Goal: Information Seeking & Learning: Check status

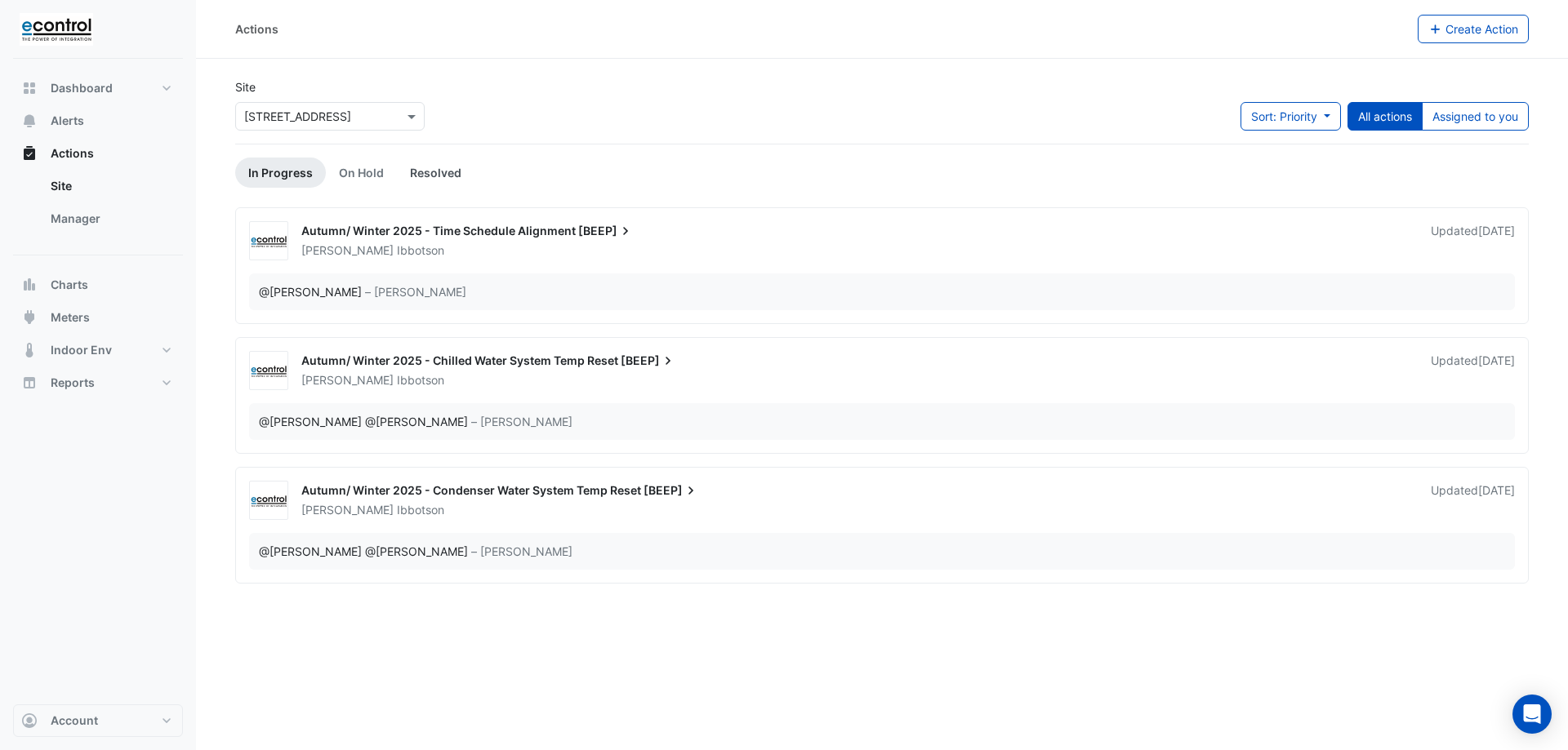
click at [441, 179] on link "Resolved" at bounding box center [436, 173] width 78 height 30
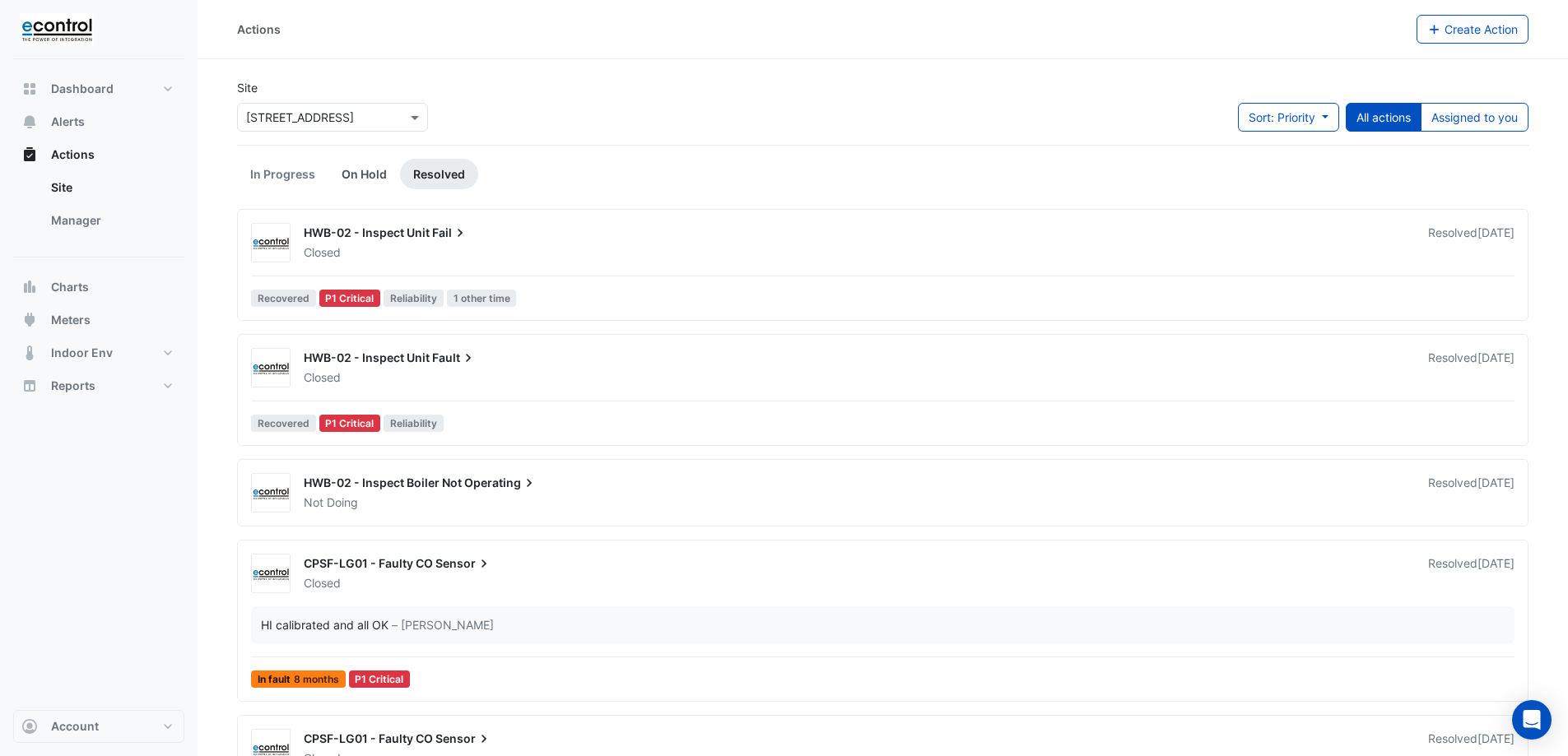
click at [363, 165] on link "On Hold" at bounding box center [364, 174] width 71 height 30
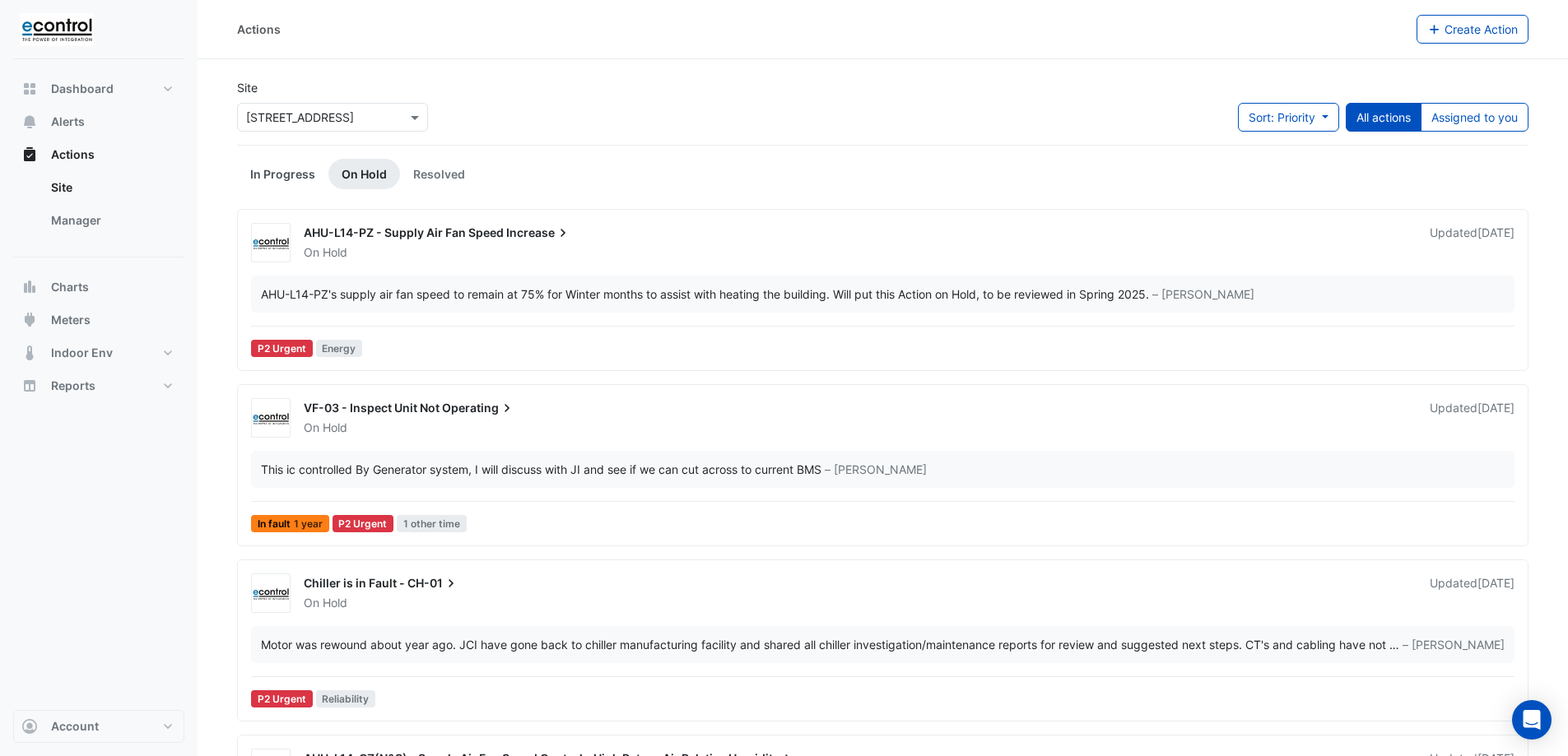
click at [289, 182] on link "In Progress" at bounding box center [283, 174] width 91 height 30
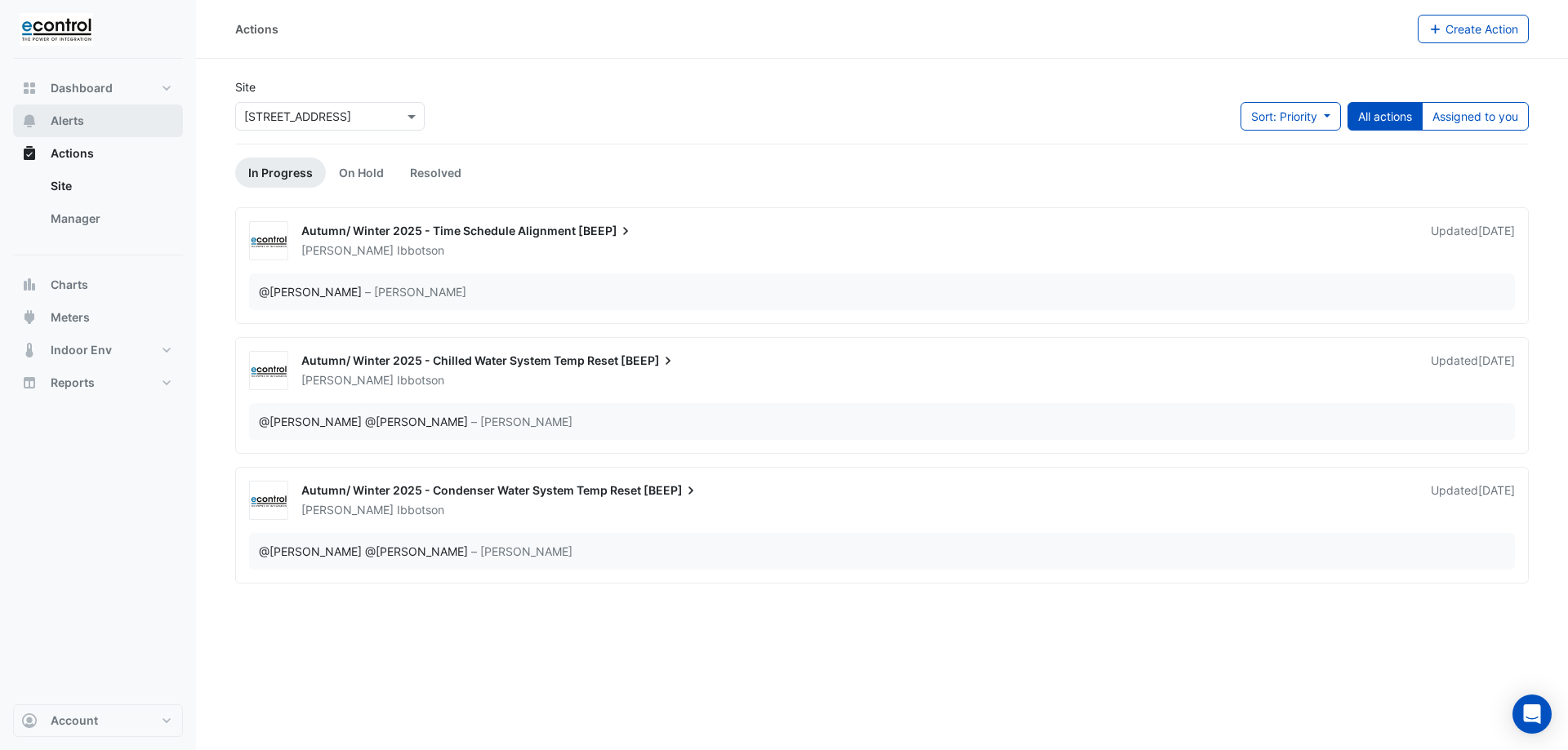
click at [76, 113] on span "Alerts" at bounding box center [67, 120] width 33 height 16
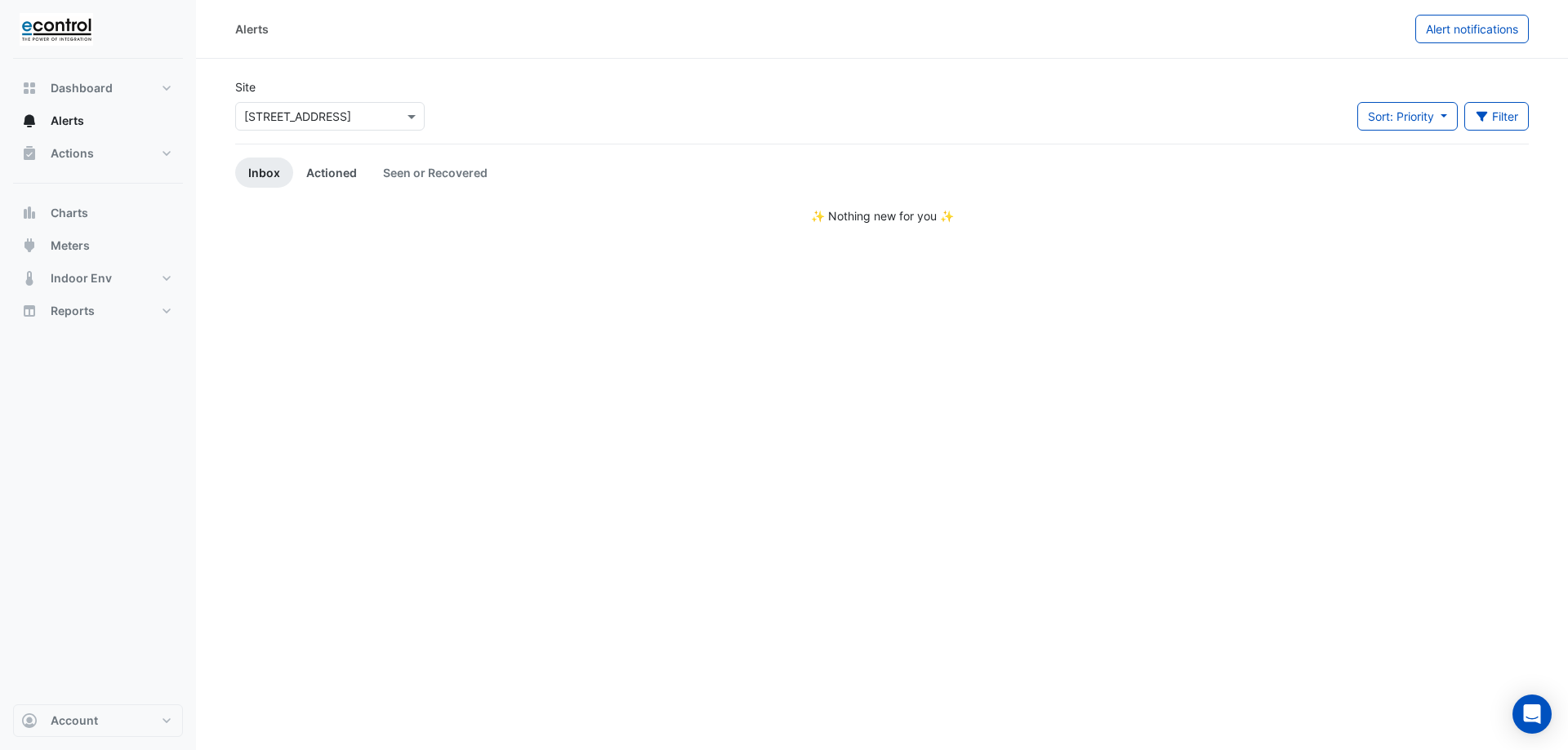
click at [331, 169] on link "Actioned" at bounding box center [331, 173] width 77 height 30
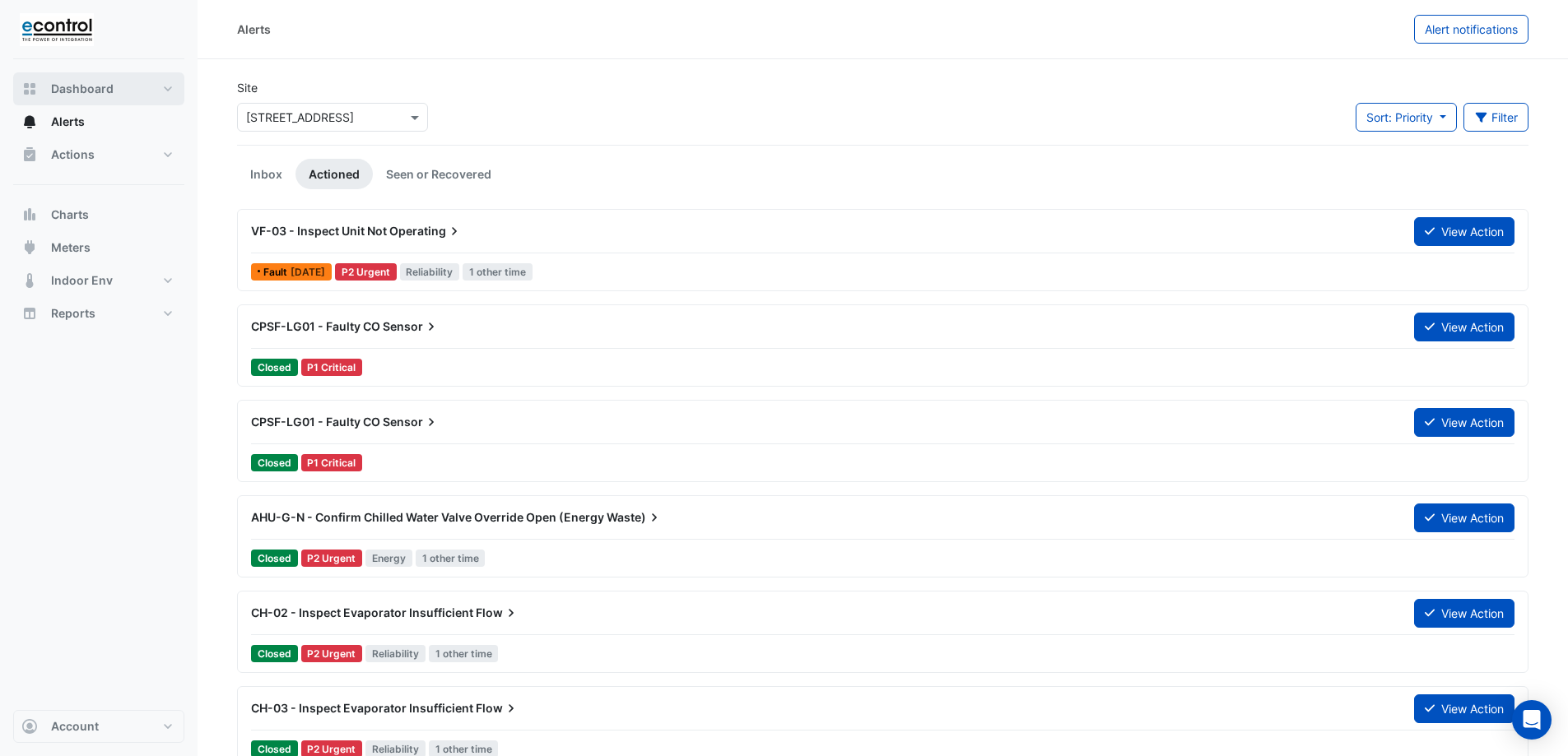
click at [85, 93] on span "Dashboard" at bounding box center [83, 89] width 63 height 16
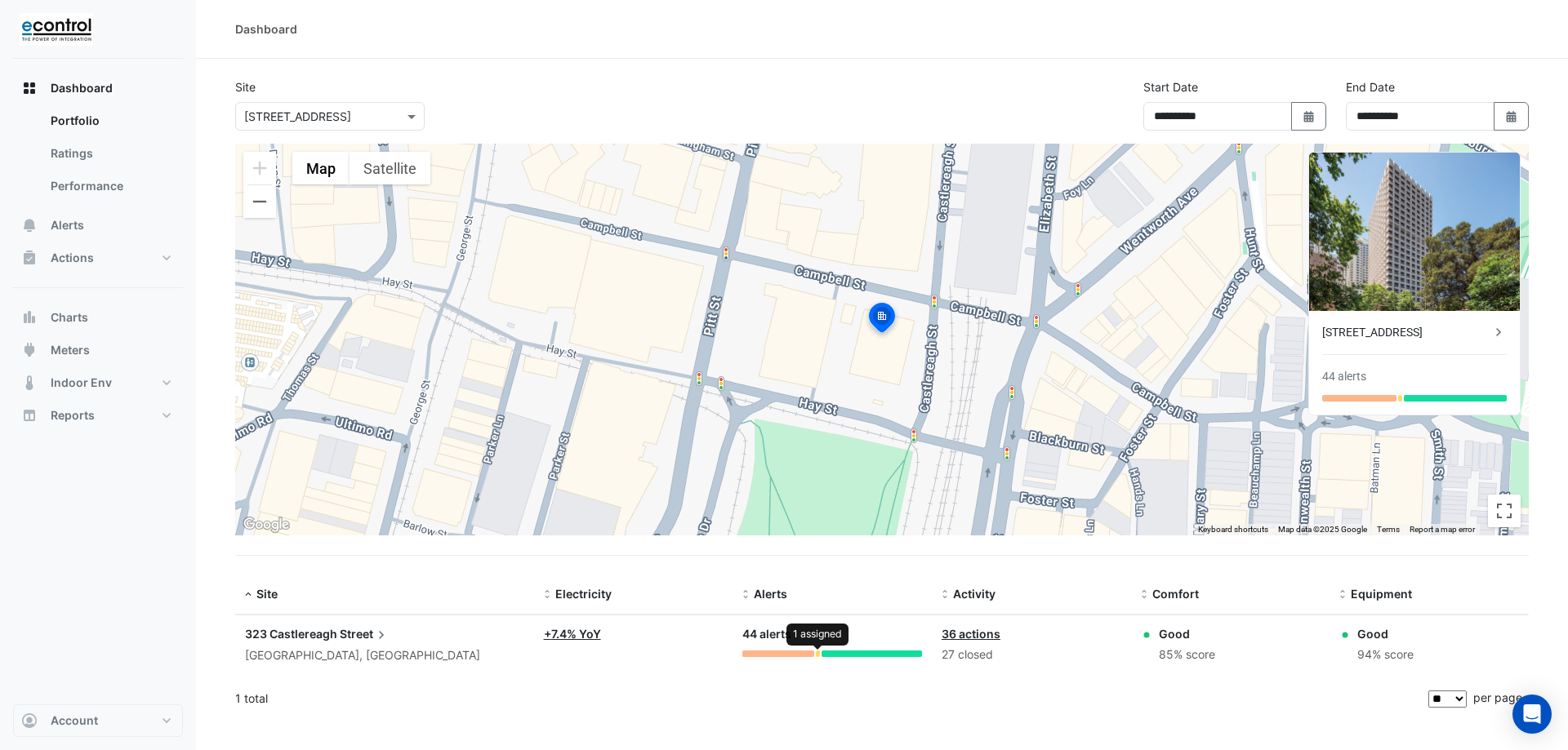
click at [818, 655] on div at bounding box center [818, 654] width 4 height 7
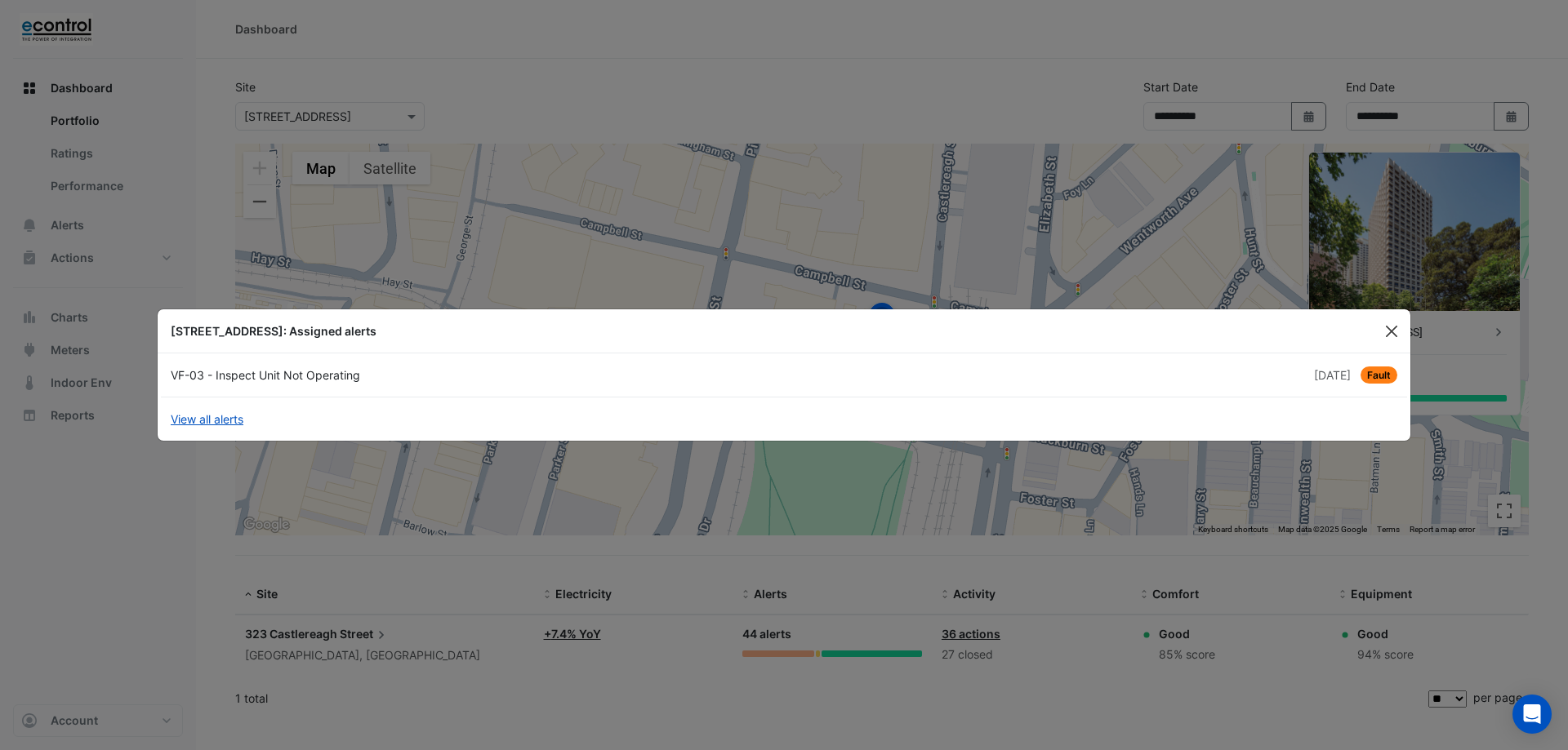
click at [1390, 328] on button "Close" at bounding box center [1391, 332] width 25 height 25
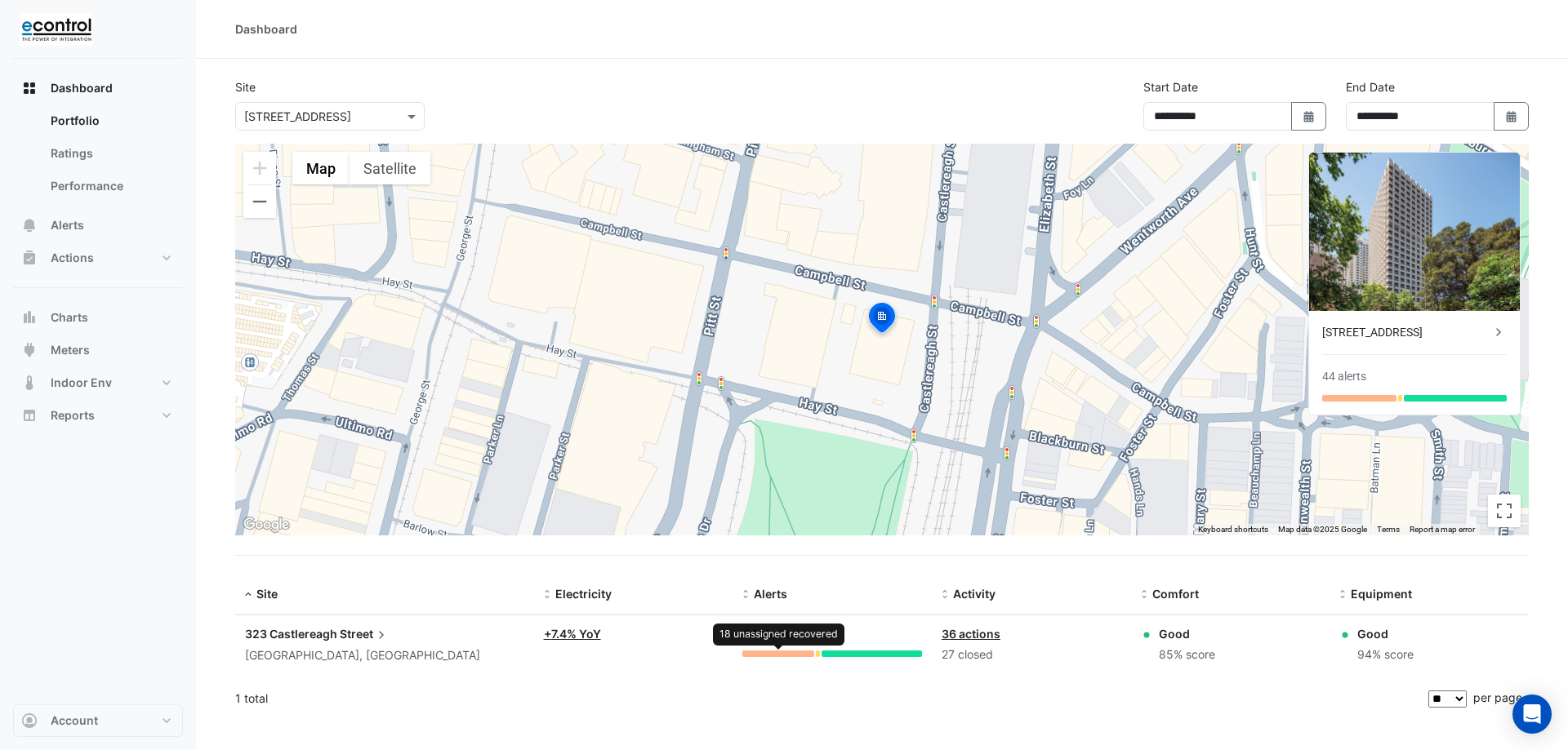
click at [768, 652] on div at bounding box center [778, 654] width 72 height 7
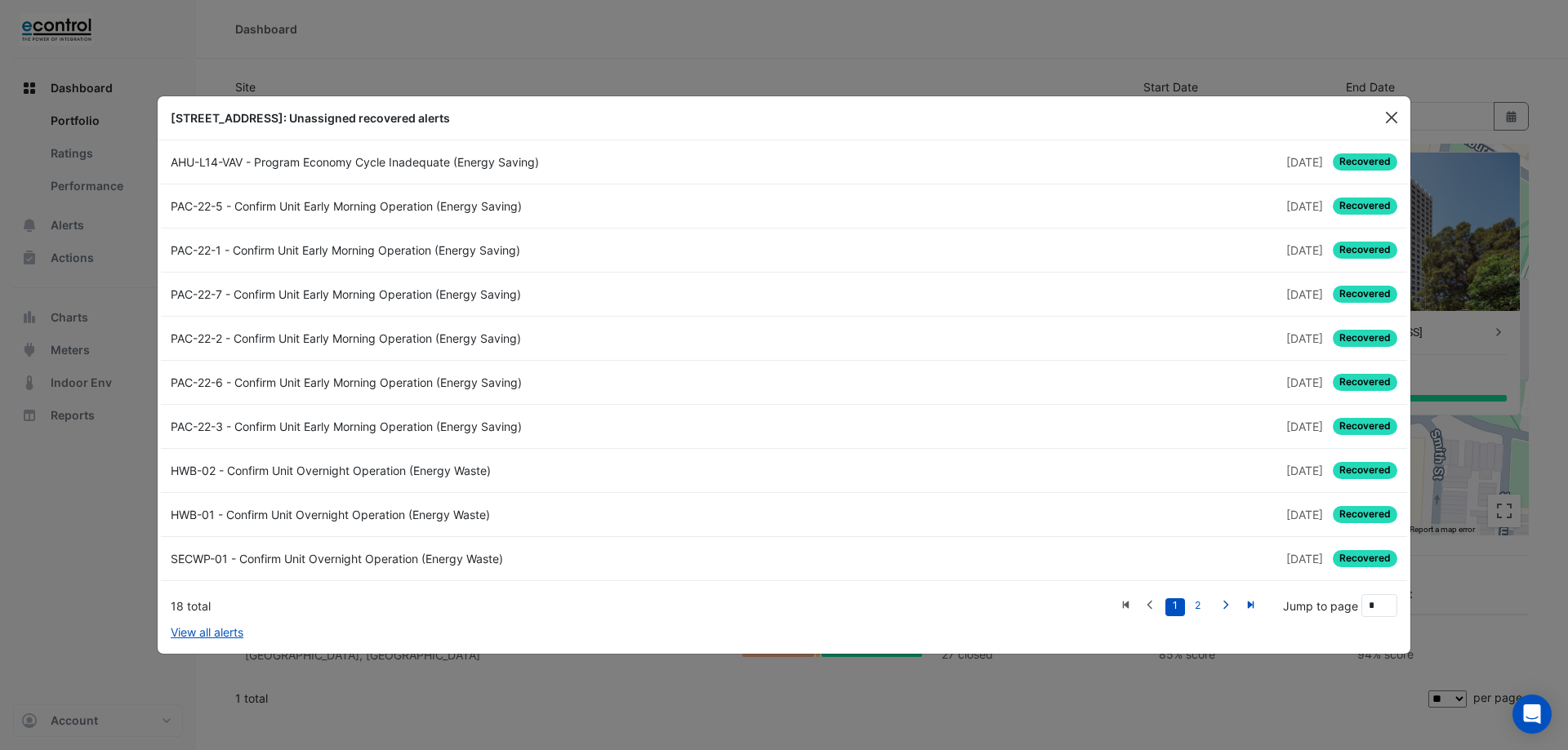
click at [1392, 111] on button "Close" at bounding box center [1391, 117] width 25 height 25
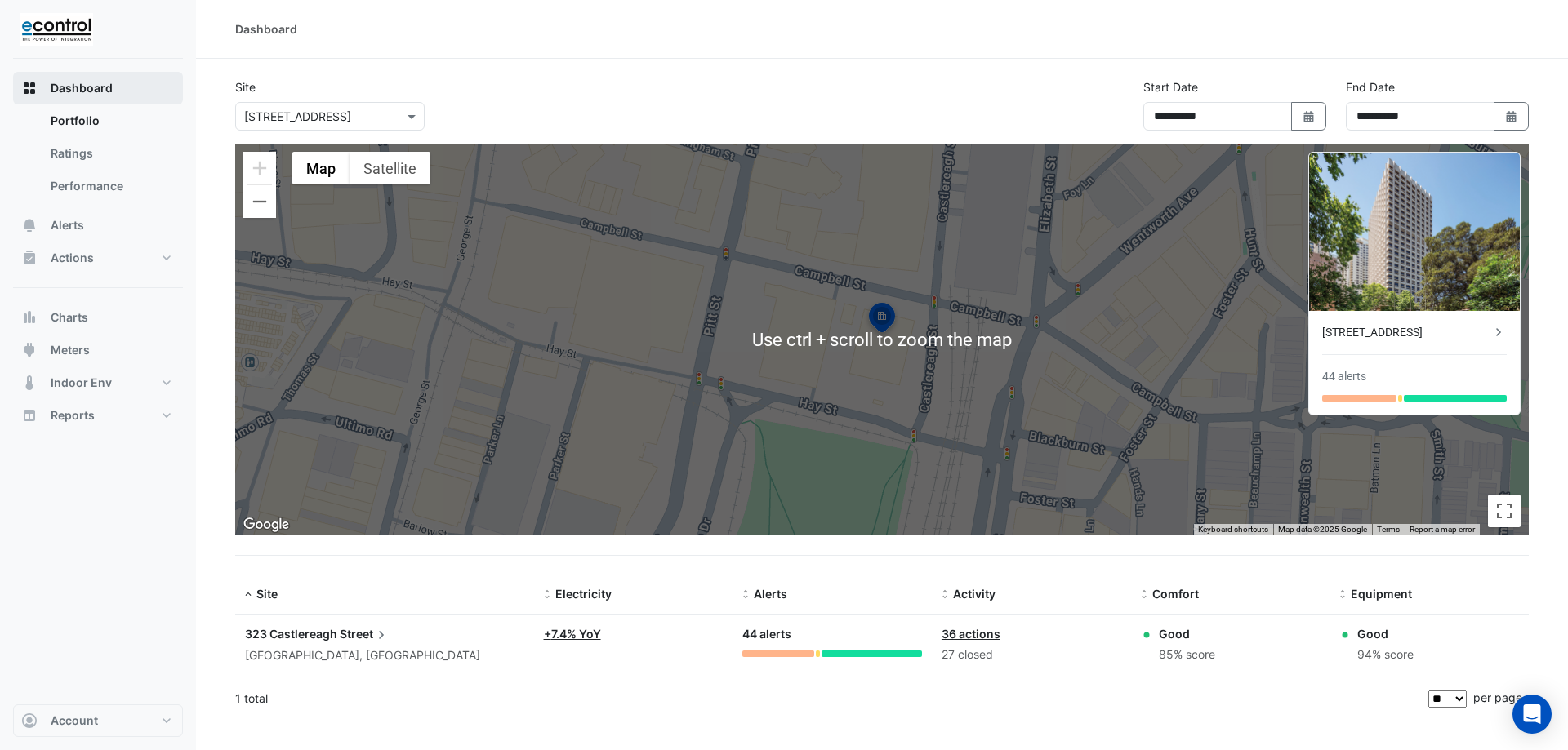
click at [57, 93] on span "Dashboard" at bounding box center [82, 88] width 62 height 16
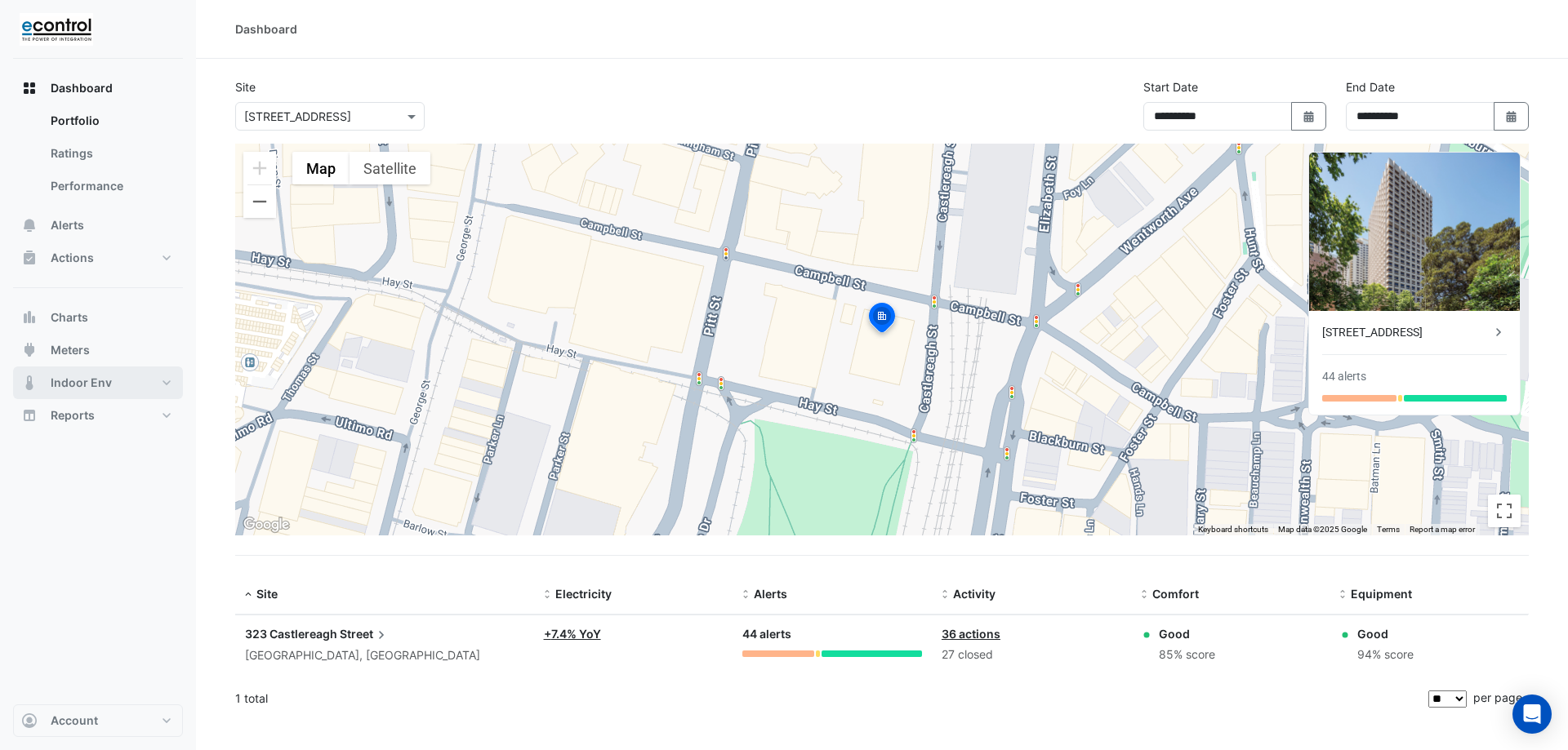
click at [84, 391] on button "Indoor Env" at bounding box center [98, 383] width 170 height 33
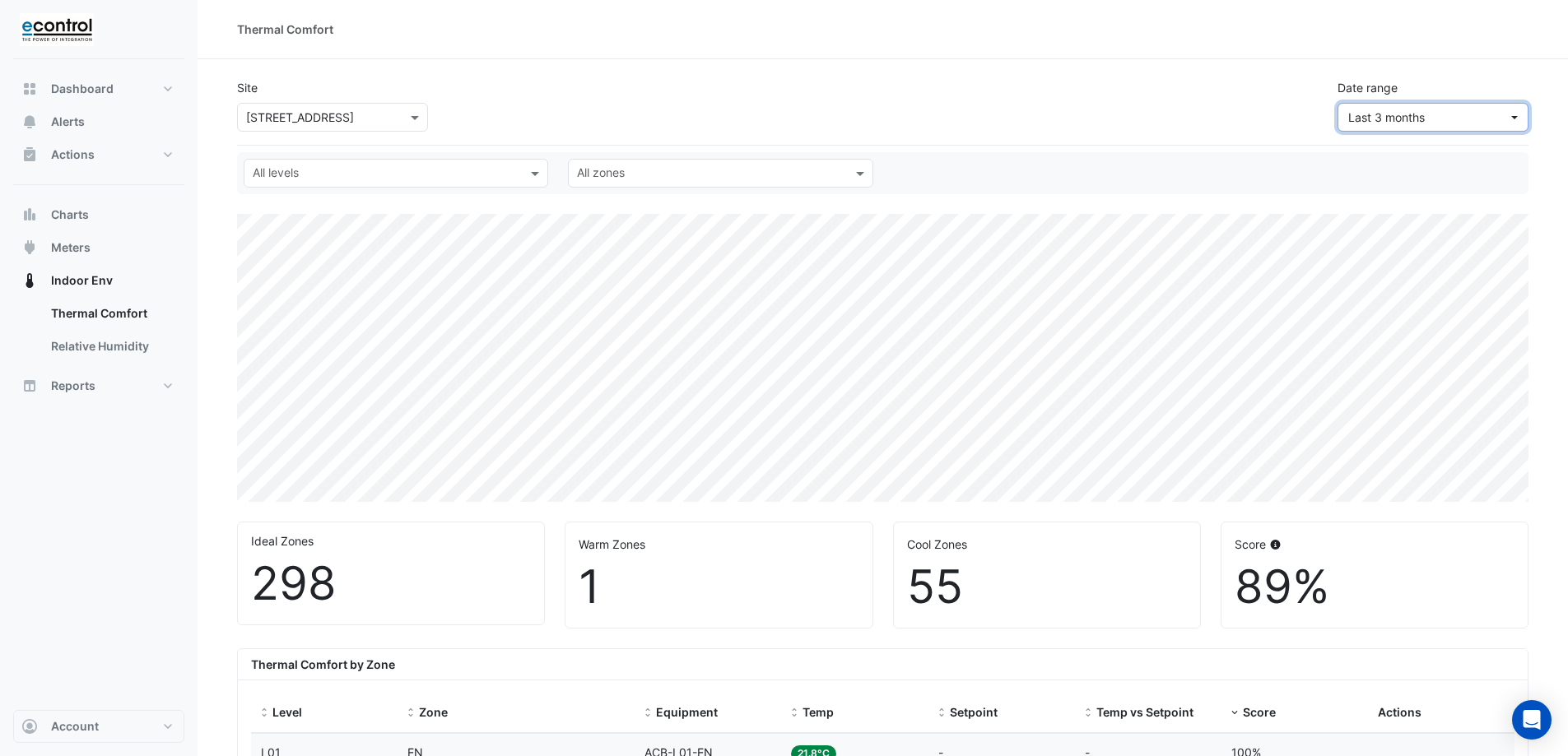
click at [1406, 116] on span "Last 3 months" at bounding box center [1386, 117] width 76 height 14
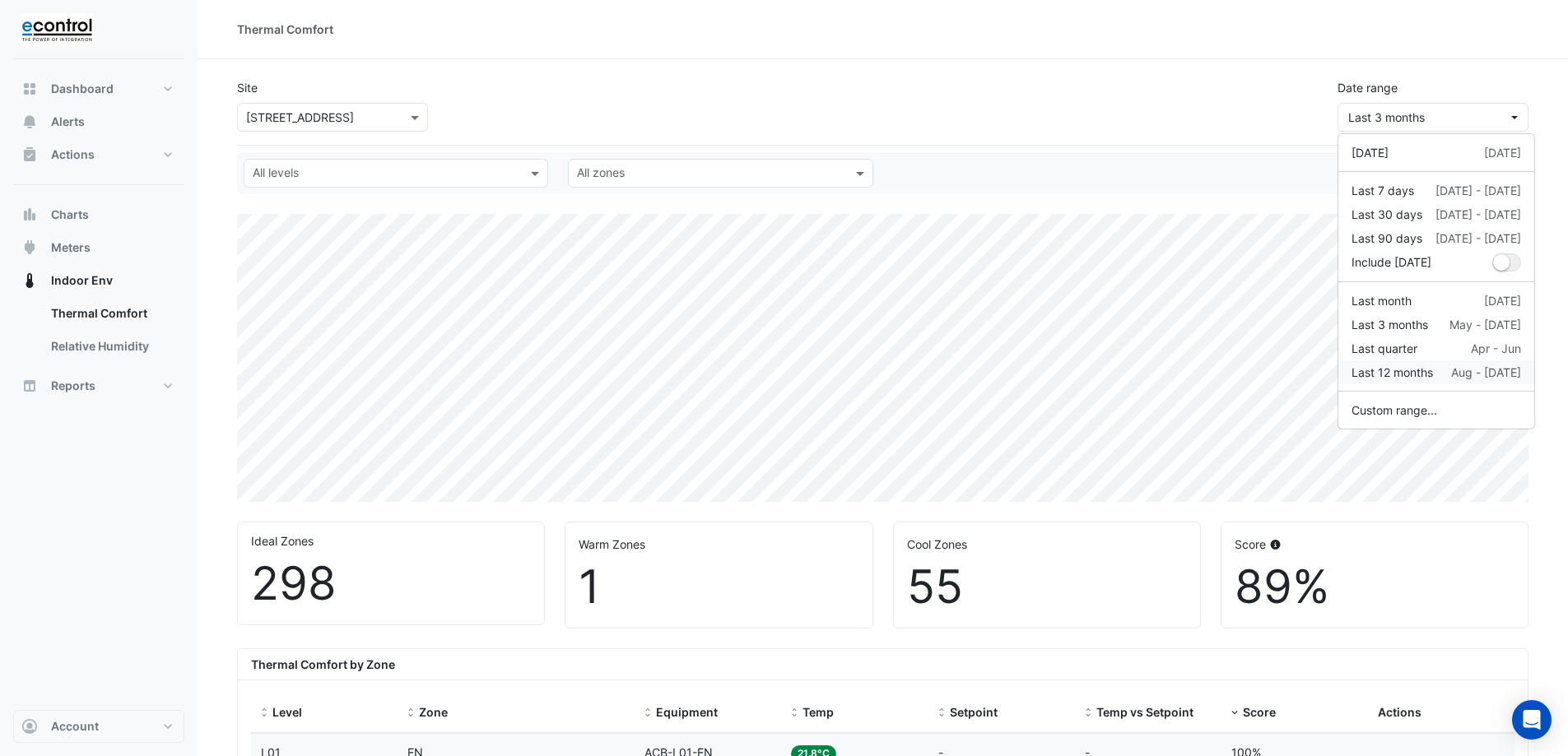
click at [1420, 368] on div "Last 12 months" at bounding box center [1393, 372] width 82 height 17
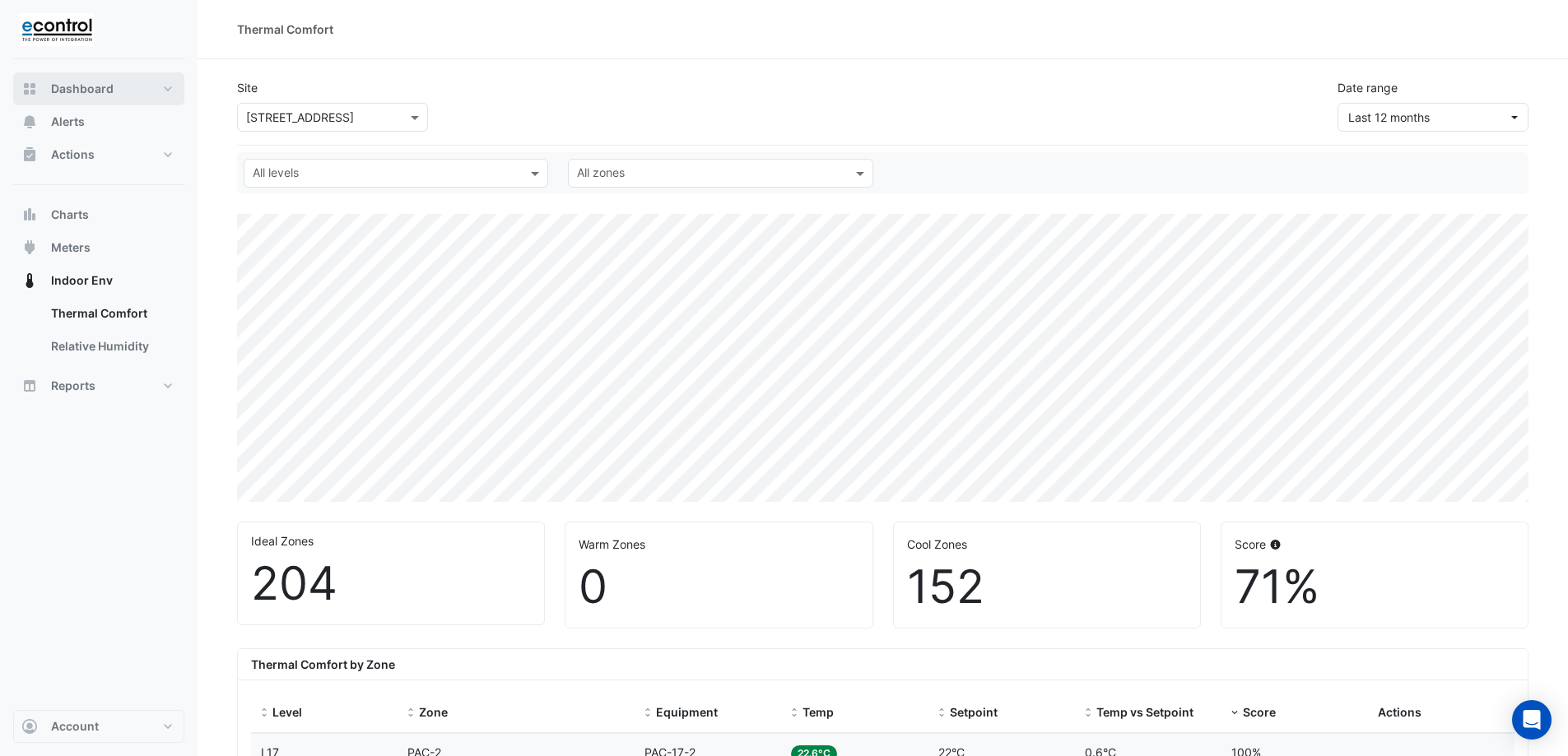
click at [79, 86] on span "Dashboard" at bounding box center [83, 89] width 63 height 16
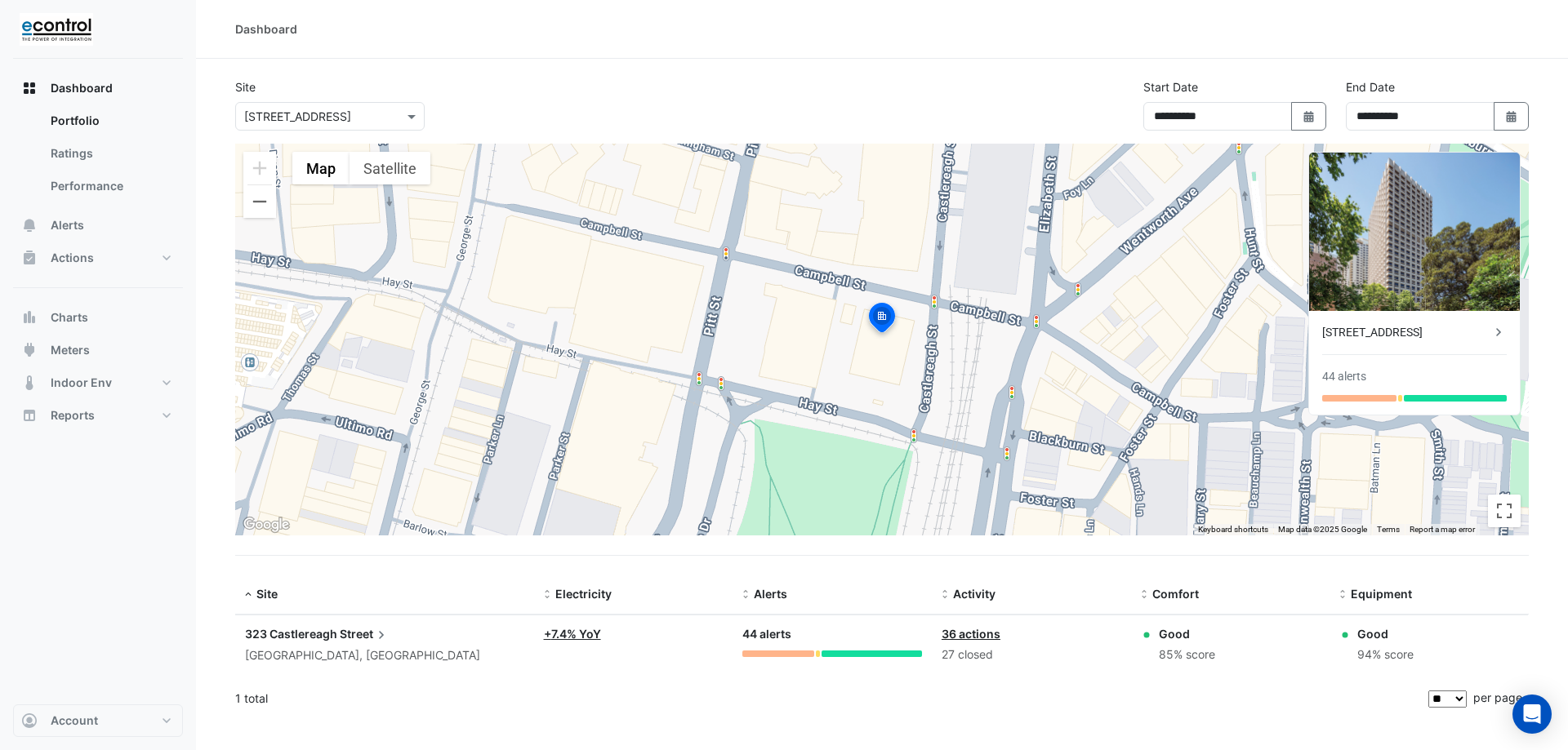
click at [971, 637] on link "36 actions" at bounding box center [971, 633] width 59 height 14
